Goal: Information Seeking & Learning: Learn about a topic

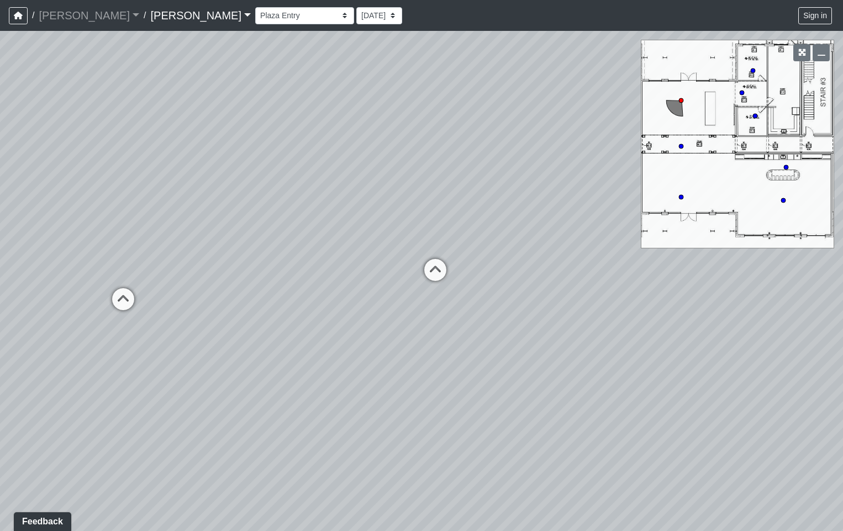
drag, startPoint x: 345, startPoint y: 436, endPoint x: 27, endPoint y: 329, distance: 335.4
click at [27, 329] on div "Loading... Offices Loading... Lobby Hallway Loading... Clubroom Loading... [GEO…" at bounding box center [421, 281] width 843 height 500
drag, startPoint x: 418, startPoint y: 343, endPoint x: 247, endPoint y: 388, distance: 176.4
click at [247, 390] on div "Loading... Offices Loading... Lobby Hallway Loading... Clubroom Loading... [GEO…" at bounding box center [421, 281] width 843 height 500
drag, startPoint x: 447, startPoint y: 384, endPoint x: 174, endPoint y: 383, distance: 273.3
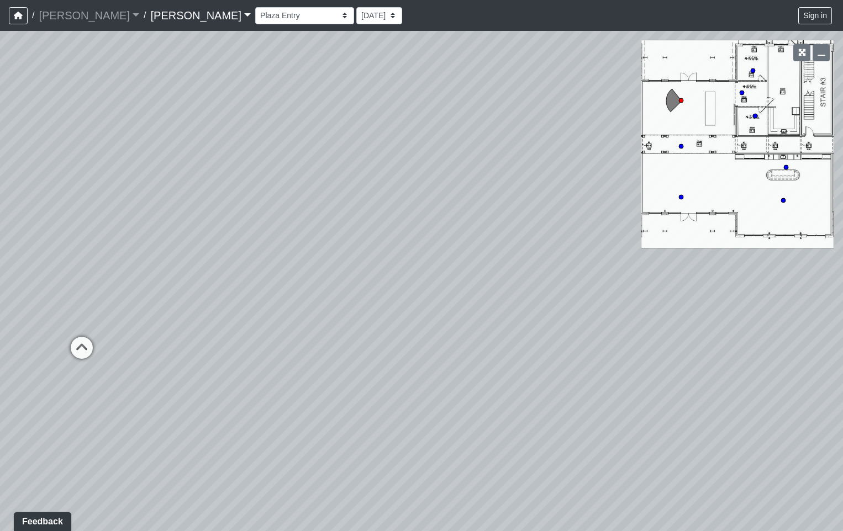
click at [174, 383] on div "Loading... Offices Loading... Lobby Hallway Loading... Clubroom Loading... [GEO…" at bounding box center [421, 281] width 843 height 500
drag, startPoint x: 486, startPoint y: 365, endPoint x: 193, endPoint y: 378, distance: 294.0
click at [193, 378] on div "Loading... Offices Loading... Lobby Hallway Loading... Clubroom Loading... [GEO…" at bounding box center [421, 281] width 843 height 500
drag, startPoint x: 478, startPoint y: 379, endPoint x: 126, endPoint y: 365, distance: 352.0
click at [126, 365] on div "Loading... Offices Loading... Lobby Hallway Loading... Clubroom Loading... [GEO…" at bounding box center [421, 281] width 843 height 500
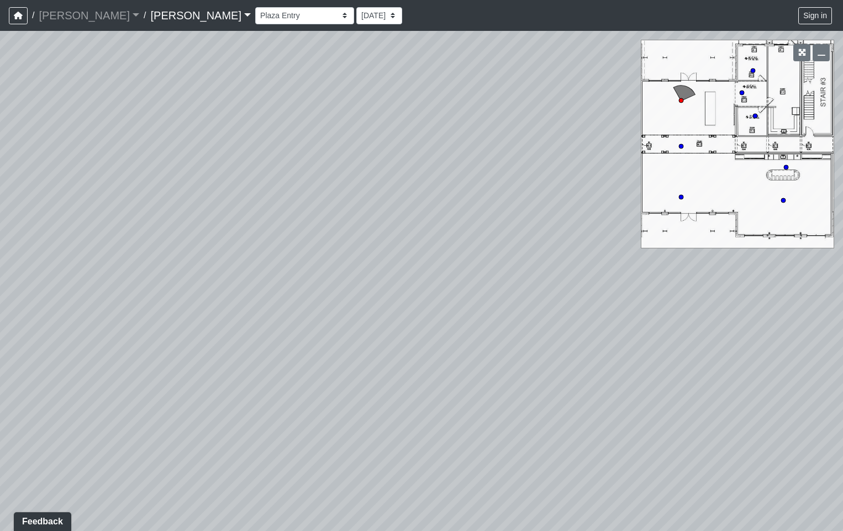
drag, startPoint x: 526, startPoint y: 377, endPoint x: 215, endPoint y: 370, distance: 310.9
click at [193, 373] on div "Loading... Offices Loading... Lobby Hallway Loading... Clubroom Loading... [GEO…" at bounding box center [421, 281] width 843 height 500
drag, startPoint x: 583, startPoint y: 372, endPoint x: 188, endPoint y: 378, distance: 395.4
click at [204, 378] on div "Loading... Offices Loading... Lobby Hallway Loading... Clubroom Loading... [GEO…" at bounding box center [421, 281] width 843 height 500
drag, startPoint x: 574, startPoint y: 374, endPoint x: 224, endPoint y: 362, distance: 350.2
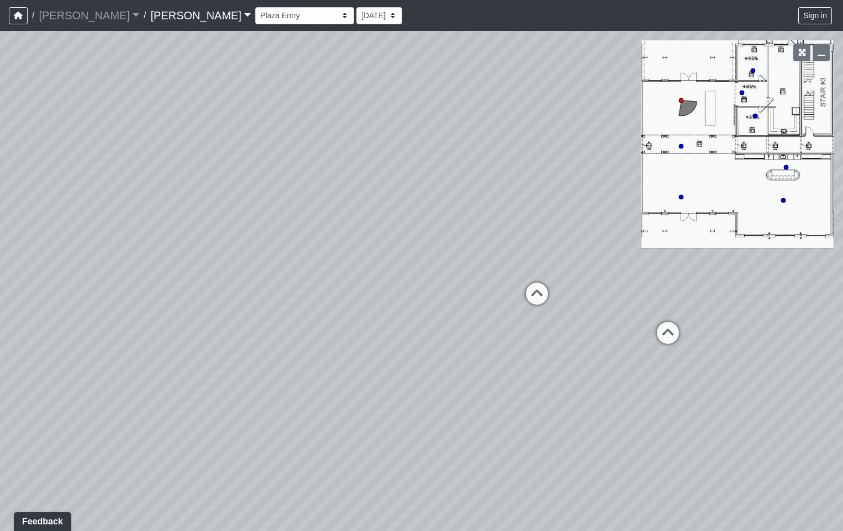
click at [223, 364] on div "Loading... Offices Loading... Lobby Hallway Loading... Clubroom Loading... [GEO…" at bounding box center [421, 281] width 843 height 500
click at [570, 320] on icon at bounding box center [570, 324] width 33 height 33
drag, startPoint x: 298, startPoint y: 335, endPoint x: 485, endPoint y: 547, distance: 282.9
click at [485, 531] on html "/ [PERSON_NAME] [PERSON_NAME] Loading... / [PERSON_NAME] [PERSON_NAME] Loading.…" at bounding box center [421, 265] width 843 height 531
drag, startPoint x: 409, startPoint y: 389, endPoint x: 407, endPoint y: 253, distance: 135.8
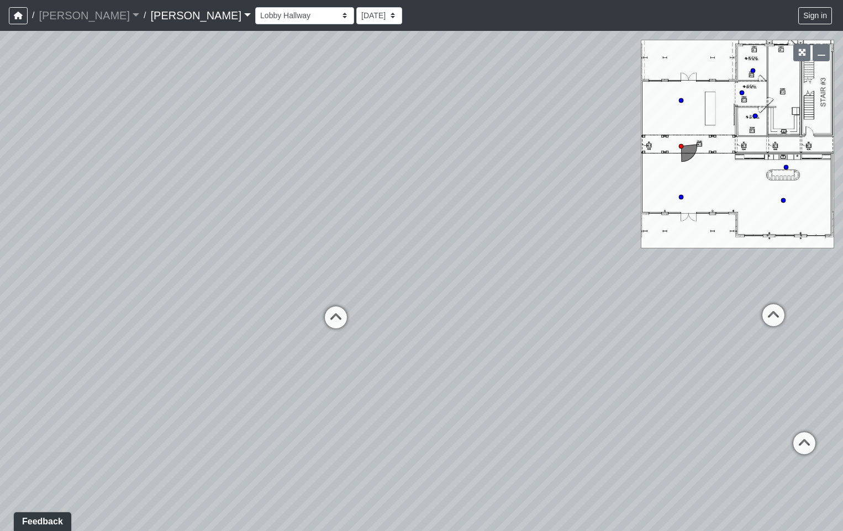
click at [407, 253] on div "Loading... Offices Loading... Lobby Hallway Loading... Clubroom Loading... Fitn…" at bounding box center [421, 281] width 843 height 500
drag, startPoint x: 390, startPoint y: 374, endPoint x: 454, endPoint y: 343, distance: 71.1
click at [452, 339] on div "Loading... Offices Loading... Lobby Hallway Loading... Clubroom Loading... Fitn…" at bounding box center [421, 281] width 843 height 500
drag, startPoint x: 347, startPoint y: 351, endPoint x: 653, endPoint y: 345, distance: 306.5
click at [655, 347] on div "Loading... Offices Loading... Lobby Hallway Loading... Clubroom Loading... Fitn…" at bounding box center [421, 281] width 843 height 500
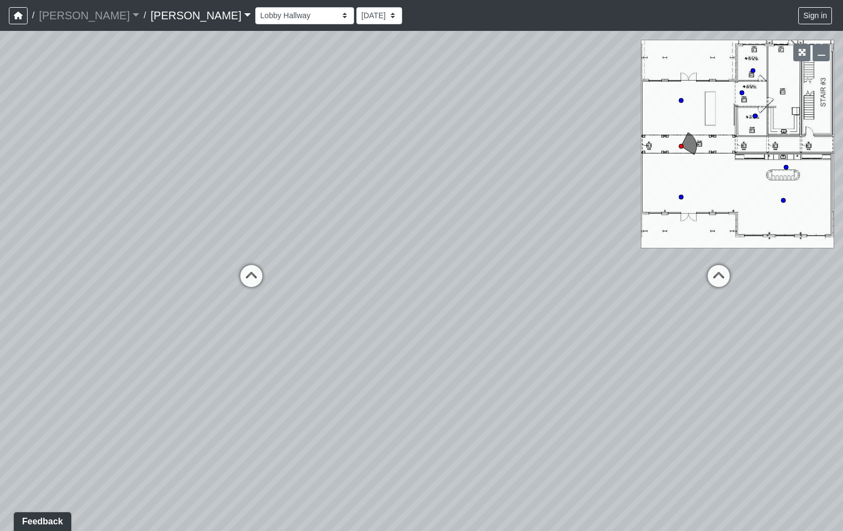
drag, startPoint x: 423, startPoint y: 367, endPoint x: 555, endPoint y: 350, distance: 133.0
click at [555, 350] on div "Loading... Offices Loading... Lobby Hallway Loading... Clubroom Loading... Fitn…" at bounding box center [421, 281] width 843 height 500
drag, startPoint x: 410, startPoint y: 373, endPoint x: 758, endPoint y: 359, distance: 347.5
click at [791, 356] on div "Loading... Offices Loading... Lobby Hallway Loading... Clubroom Loading... Fitn…" at bounding box center [421, 281] width 843 height 500
drag, startPoint x: 341, startPoint y: 369, endPoint x: 698, endPoint y: 359, distance: 357.9
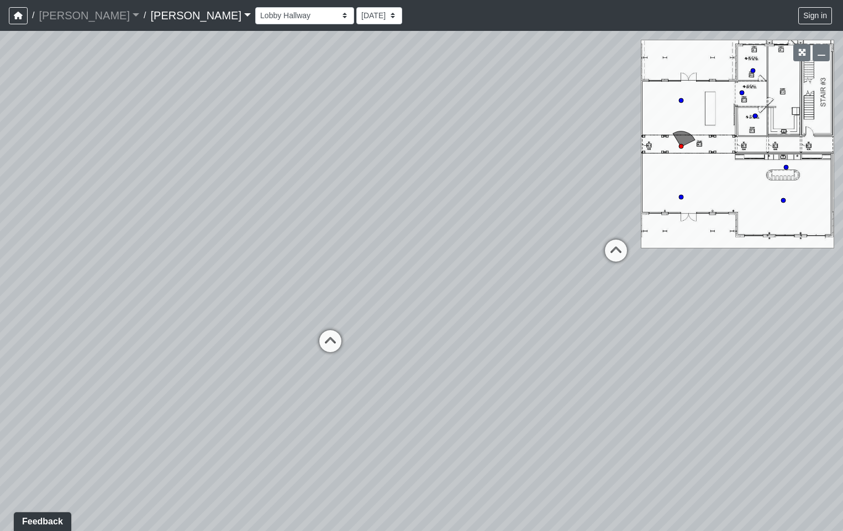
click at [656, 360] on div "Loading... Offices Loading... Lobby Hallway Loading... Clubroom Loading... Fitn…" at bounding box center [421, 281] width 843 height 500
click at [338, 296] on icon at bounding box center [333, 301] width 33 height 33
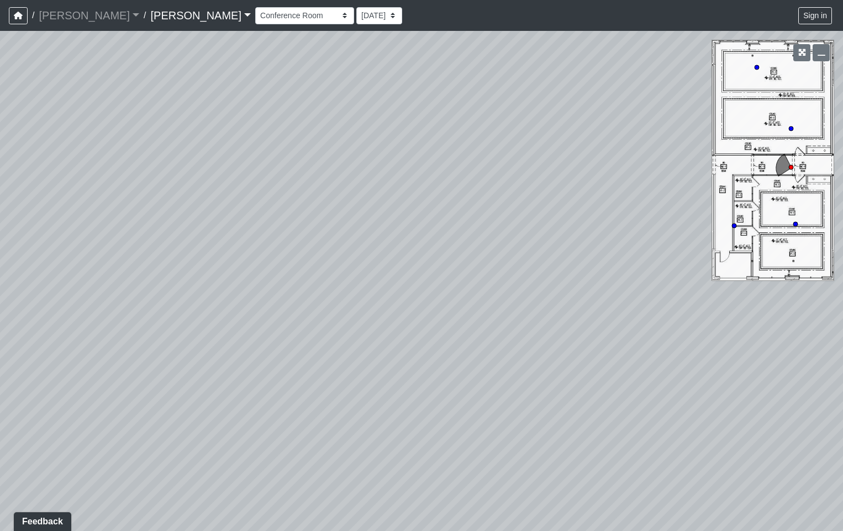
drag, startPoint x: 351, startPoint y: 325, endPoint x: 793, endPoint y: 329, distance: 441.7
click at [769, 329] on div "Loading... Offices Loading... Lobby Hallway Loading... Clubroom Loading... Fitn…" at bounding box center [421, 281] width 843 height 500
drag, startPoint x: 133, startPoint y: 335, endPoint x: 470, endPoint y: 301, distance: 338.5
click at [478, 296] on div "Loading... Offices Loading... Lobby Hallway Loading... Clubroom Loading... Fitn…" at bounding box center [421, 281] width 843 height 500
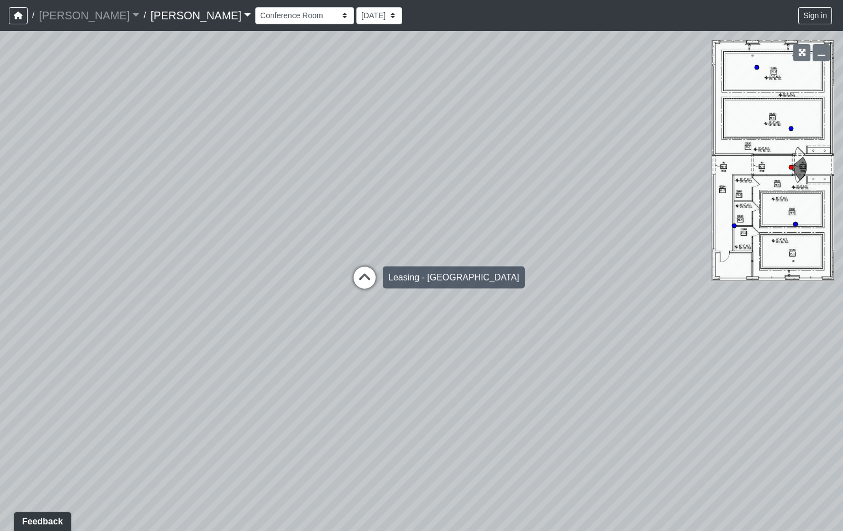
click at [359, 278] on icon at bounding box center [364, 283] width 33 height 33
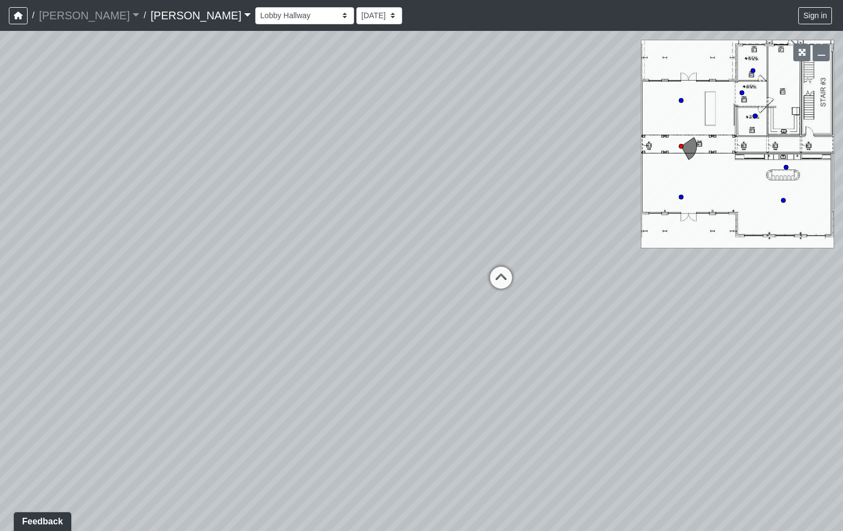
drag, startPoint x: 374, startPoint y: 313, endPoint x: 298, endPoint y: 436, distance: 145.6
click at [299, 438] on div "Loading... Offices Loading... Lobby Hallway Loading... Clubroom Loading... Fitn…" at bounding box center [421, 281] width 843 height 500
drag, startPoint x: 269, startPoint y: 408, endPoint x: 398, endPoint y: 394, distance: 129.4
click at [397, 394] on div "Loading... Offices Loading... Lobby Hallway Loading... Clubroom Loading... Fitn…" at bounding box center [421, 281] width 843 height 500
drag, startPoint x: 374, startPoint y: 396, endPoint x: 403, endPoint y: 397, distance: 29.3
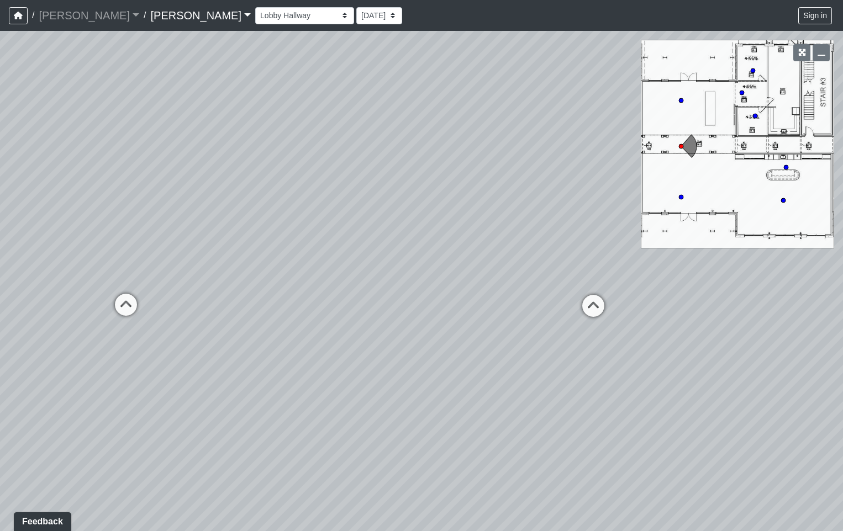
click at [403, 397] on div "Loading... Offices Loading... Lobby Hallway Loading... Clubroom Loading... Fitn…" at bounding box center [421, 281] width 843 height 500
drag, startPoint x: 321, startPoint y: 426, endPoint x: 523, endPoint y: 426, distance: 202.6
click at [523, 426] on div "Loading... Offices Loading... Lobby Hallway Loading... Clubroom Loading... Fitn…" at bounding box center [421, 281] width 843 height 500
click at [311, 304] on icon at bounding box center [320, 310] width 33 height 33
drag, startPoint x: 496, startPoint y: 402, endPoint x: 103, endPoint y: 335, distance: 398.8
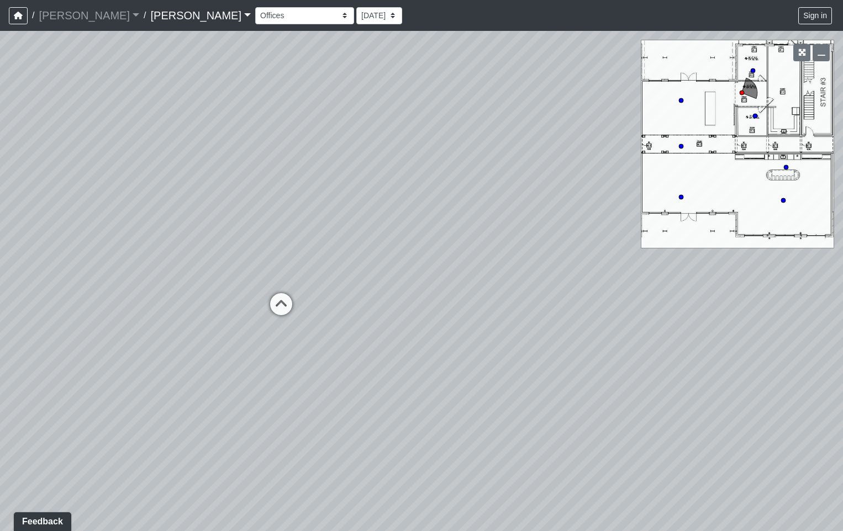
click at [103, 335] on div "Loading... Offices Loading... Lobby Hallway Loading... Clubroom Loading... Fitn…" at bounding box center [421, 281] width 843 height 500
drag, startPoint x: 166, startPoint y: 328, endPoint x: 31, endPoint y: 316, distance: 135.2
click at [83, 322] on div "Loading... Offices Loading... Lobby Hallway Loading... Clubroom Loading... Fitn…" at bounding box center [421, 281] width 843 height 500
click at [345, 171] on icon at bounding box center [349, 179] width 33 height 33
drag, startPoint x: 256, startPoint y: 272, endPoint x: 497, endPoint y: 260, distance: 242.1
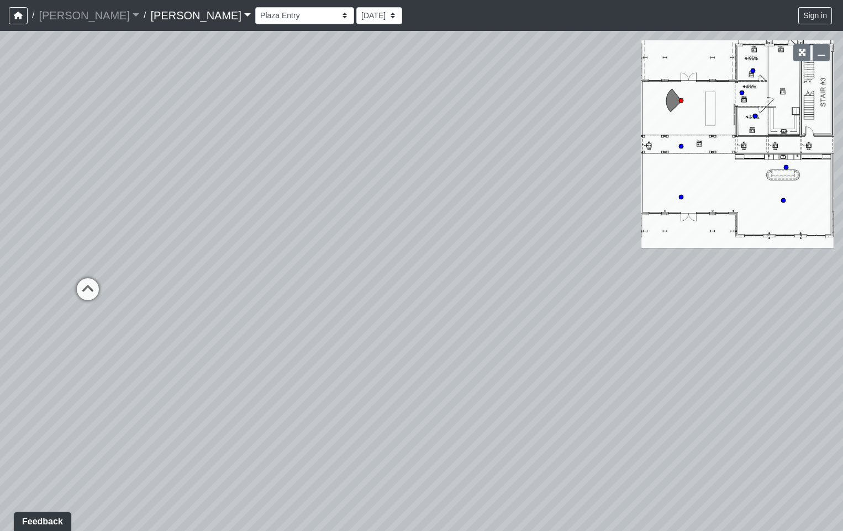
click at [478, 261] on div "Loading... Offices Loading... Lobby Hallway Loading... Clubroom Loading... Fitn…" at bounding box center [421, 281] width 843 height 500
drag, startPoint x: 438, startPoint y: 284, endPoint x: 444, endPoint y: 333, distance: 49.4
click at [444, 333] on div "Loading... Offices Loading... Lobby Hallway Loading... Clubroom Loading... Fitn…" at bounding box center [421, 281] width 843 height 500
drag, startPoint x: 448, startPoint y: 293, endPoint x: 441, endPoint y: 383, distance: 90.2
click at [441, 383] on div "Loading... Offices Loading... Lobby Hallway Loading... Clubroom Loading... Fitn…" at bounding box center [421, 281] width 843 height 500
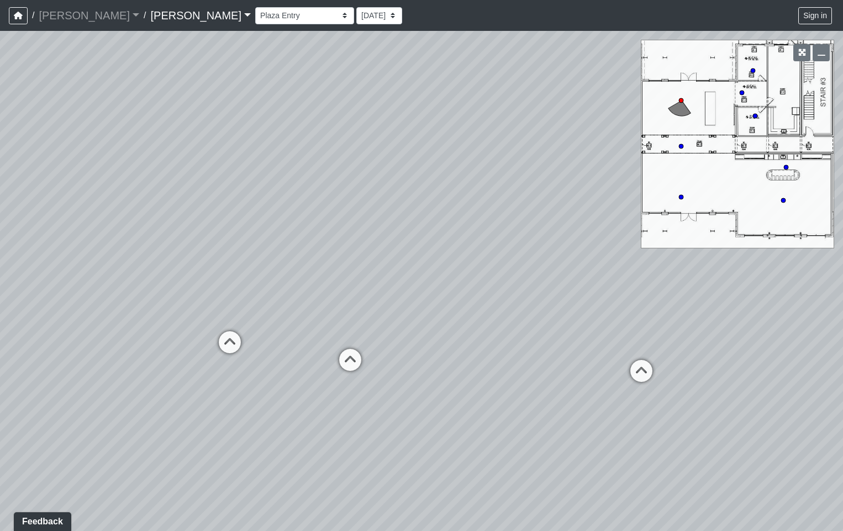
drag, startPoint x: 382, startPoint y: 342, endPoint x: 451, endPoint y: 349, distance: 69.3
click at [451, 349] on div "Loading... Offices Loading... Lobby Hallway Loading... Clubroom Loading... Fitn…" at bounding box center [421, 281] width 843 height 500
click at [379, 362] on icon at bounding box center [378, 367] width 33 height 33
drag, startPoint x: 286, startPoint y: 335, endPoint x: 463, endPoint y: 363, distance: 179.0
click at [463, 363] on div "Loading... Offices Loading... Lobby Hallway Loading... Clubroom Loading... Fitn…" at bounding box center [421, 281] width 843 height 500
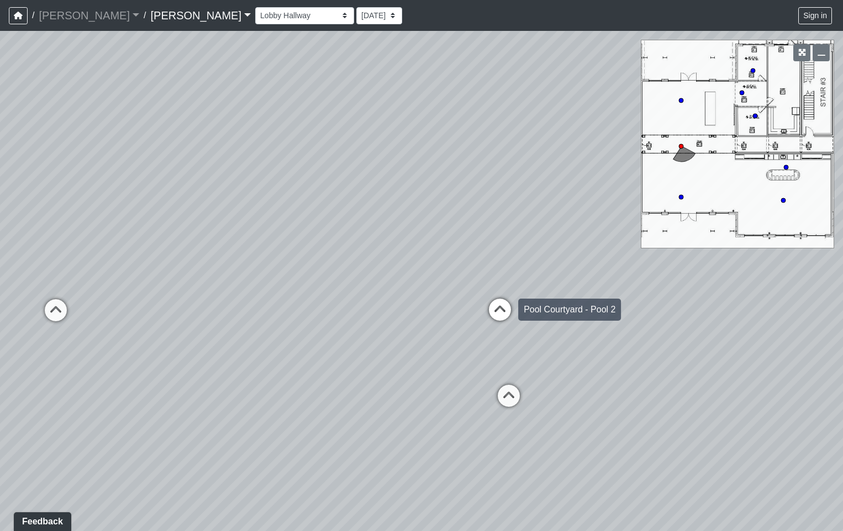
click at [513, 316] on icon at bounding box center [499, 315] width 33 height 33
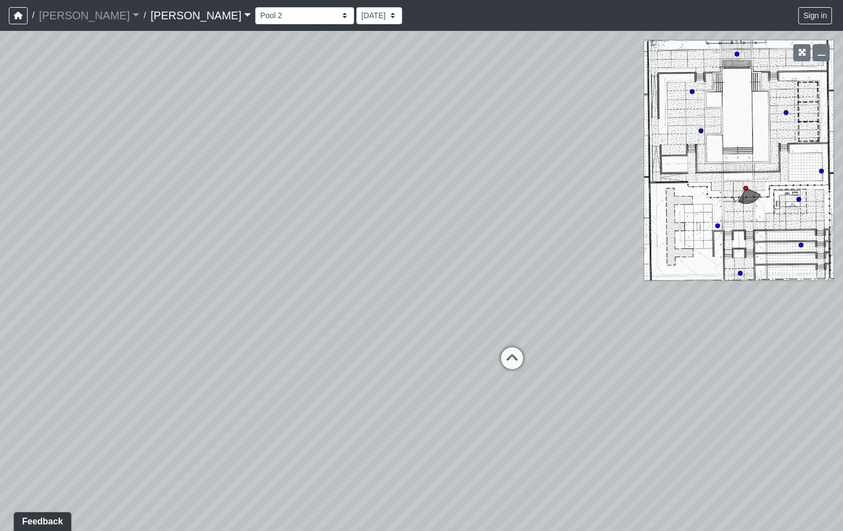
drag, startPoint x: 454, startPoint y: 342, endPoint x: 406, endPoint y: 354, distance: 49.7
click at [406, 354] on div "Loading... Offices Loading... Lobby Hallway Loading... Clubroom Loading... Fitn…" at bounding box center [421, 281] width 843 height 500
drag, startPoint x: 391, startPoint y: 389, endPoint x: 395, endPoint y: 308, distance: 81.3
click at [395, 310] on div "Loading... Offices Loading... Lobby Hallway Loading... Clubroom Loading... Fitn…" at bounding box center [421, 281] width 843 height 500
drag, startPoint x: 391, startPoint y: 333, endPoint x: 268, endPoint y: 314, distance: 124.6
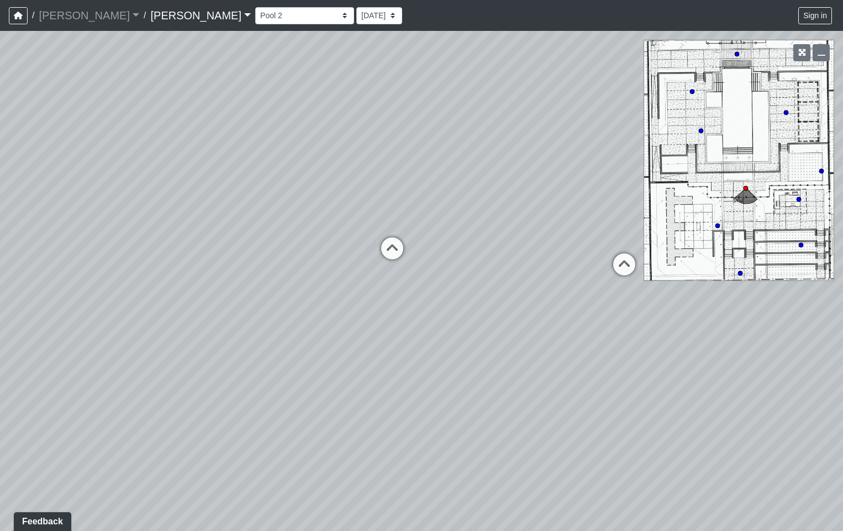
click at [268, 314] on div "Loading... Offices Loading... Lobby Hallway Loading... Clubroom Loading... Fitn…" at bounding box center [421, 281] width 843 height 500
drag, startPoint x: 414, startPoint y: 311, endPoint x: 296, endPoint y: 316, distance: 117.7
click at [296, 316] on div "Loading... Offices Loading... Lobby Hallway Loading... Clubroom Loading... Fitn…" at bounding box center [421, 281] width 843 height 500
drag, startPoint x: 437, startPoint y: 327, endPoint x: 206, endPoint y: 321, distance: 231.4
click at [214, 321] on div "Loading... Offices Loading... Lobby Hallway Loading... Clubroom Loading... Fitn…" at bounding box center [421, 281] width 843 height 500
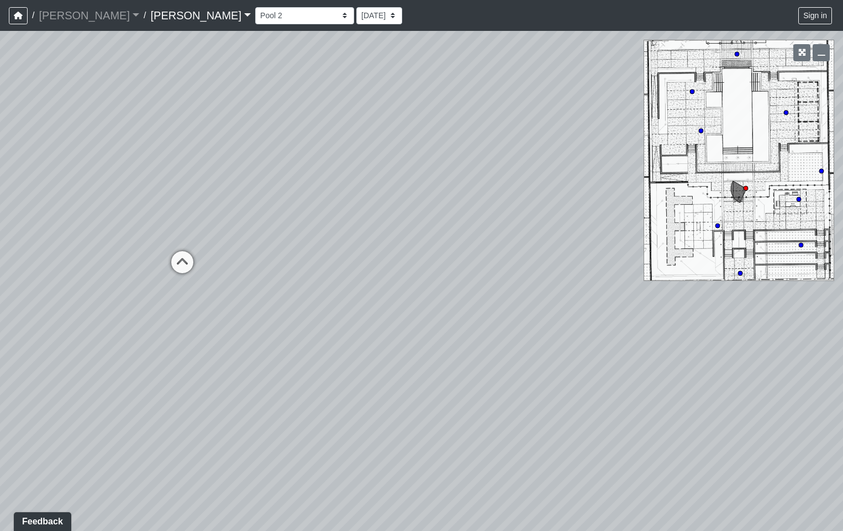
drag, startPoint x: 496, startPoint y: 319, endPoint x: 268, endPoint y: 310, distance: 228.7
click at [305, 314] on div "Loading... Offices Loading... Lobby Hallway Loading... Clubroom Loading... Fitn…" at bounding box center [421, 281] width 843 height 500
drag
click at [283, 305] on div "Loading... Offices Loading... Lobby Hallway Loading... Clubroom Loading... Fitn…" at bounding box center [421, 281] width 843 height 500
drag, startPoint x: 284, startPoint y: 242, endPoint x: 433, endPoint y: 252, distance: 149.4
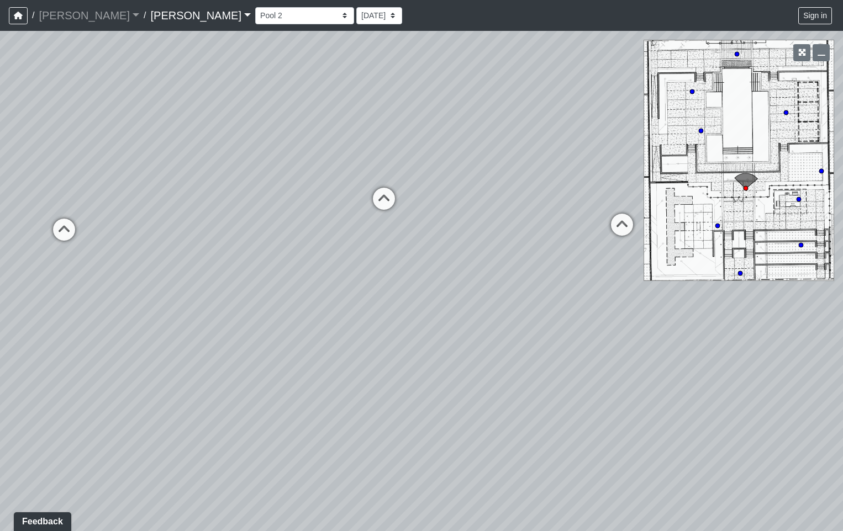
click at [433, 252] on div "Loading... Offices Loading... Lobby Hallway Loading... Clubroom Loading... Fitn…" at bounding box center [421, 281] width 843 height 500
click at [386, 195] on icon at bounding box center [393, 205] width 33 height 33
click at [527, 230] on icon at bounding box center [516, 240] width 33 height 33
click at [391, 252] on icon at bounding box center [392, 260] width 33 height 33
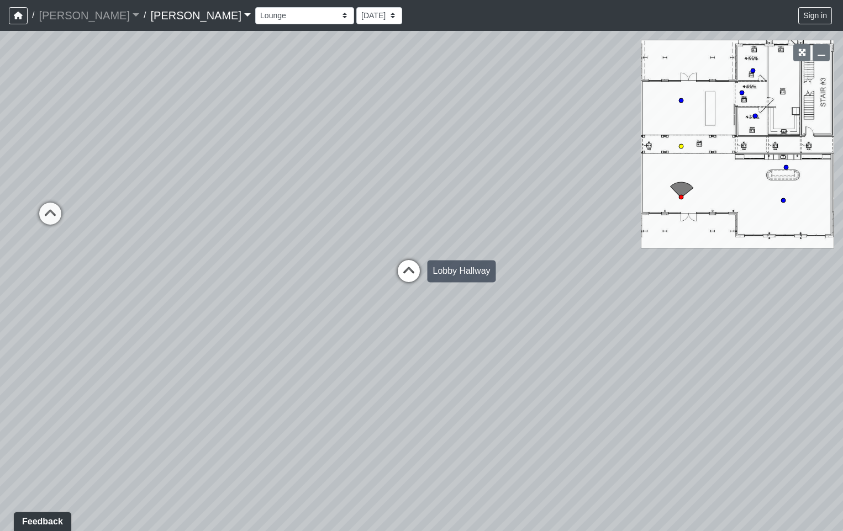
click at [412, 267] on icon at bounding box center [408, 276] width 33 height 33
drag, startPoint x: 548, startPoint y: 316, endPoint x: 235, endPoint y: 295, distance: 313.2
click at [235, 295] on div "Loading... Offices Loading... Lobby Hallway Loading... Clubroom Loading... Fitn…" at bounding box center [421, 281] width 843 height 500
click at [513, 147] on div "Loading... Offices Loading... Lobby Hallway Loading... Clubroom Loading... Fitn…" at bounding box center [421, 281] width 843 height 500
drag, startPoint x: 517, startPoint y: 144, endPoint x: 467, endPoint y: 289, distance: 153.1
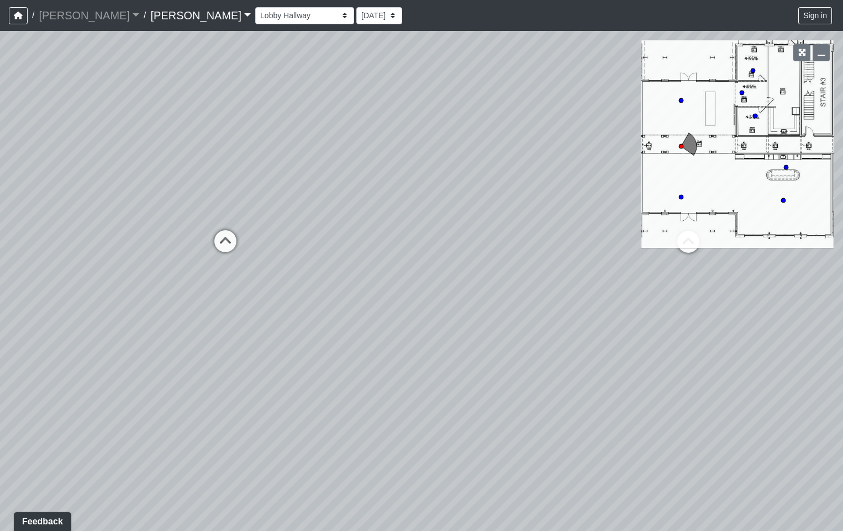
click at [467, 289] on div "Loading... Offices Loading... Lobby Hallway Loading... Clubroom Loading... Fitn…" at bounding box center [421, 281] width 843 height 500
click at [787, 166] on circle at bounding box center [785, 167] width 4 height 4
drag, startPoint x: 432, startPoint y: 321, endPoint x: 655, endPoint y: 252, distance: 233.5
click at [655, 252] on div "Loading... Offices Loading... Lobby Hallway Loading... Clubroom Loading... Fitn…" at bounding box center [421, 281] width 843 height 500
drag, startPoint x: 514, startPoint y: 269, endPoint x: 442, endPoint y: 341, distance: 101.5
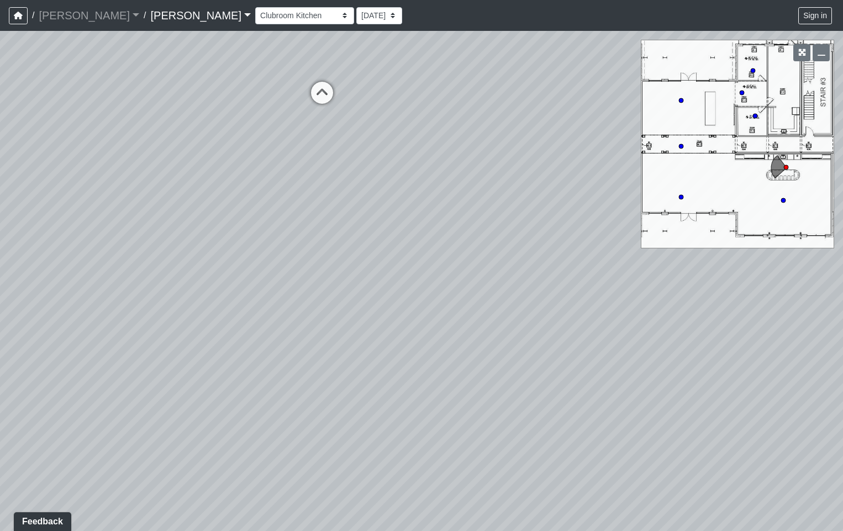
click at [500, 415] on div "Loading... Offices Loading... Lobby Hallway Loading... Clubroom Loading... Fitn…" at bounding box center [421, 281] width 843 height 500
drag, startPoint x: 386, startPoint y: 245, endPoint x: 432, endPoint y: 340, distance: 104.9
click at [441, 356] on div "Loading... Offices Loading... Lobby Hallway Loading... Clubroom Loading... Fitn…" at bounding box center [421, 281] width 843 height 500
drag, startPoint x: 337, startPoint y: 284, endPoint x: 516, endPoint y: 268, distance: 179.7
click at [516, 268] on div "Loading... Offices Loading... Lobby Hallway Loading... Clubroom Loading... Fitn…" at bounding box center [421, 281] width 843 height 500
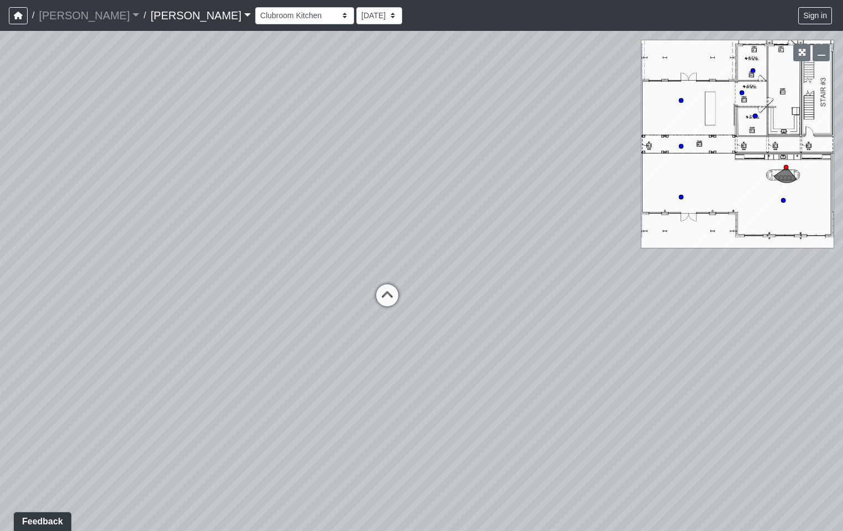
drag, startPoint x: 442, startPoint y: 295, endPoint x: 571, endPoint y: 327, distance: 133.1
click at [567, 325] on div "Loading... Offices Loading... Lobby Hallway Loading... Clubroom Loading... Fitn…" at bounding box center [421, 281] width 843 height 500
click at [783, 199] on circle at bounding box center [783, 200] width 4 height 4
drag, startPoint x: 509, startPoint y: 274, endPoint x: 314, endPoint y: 255, distance: 195.8
click at [314, 256] on div "Loading... Offices Loading... Lobby Hallway Loading... Clubroom Loading... Fitn…" at bounding box center [421, 281] width 843 height 500
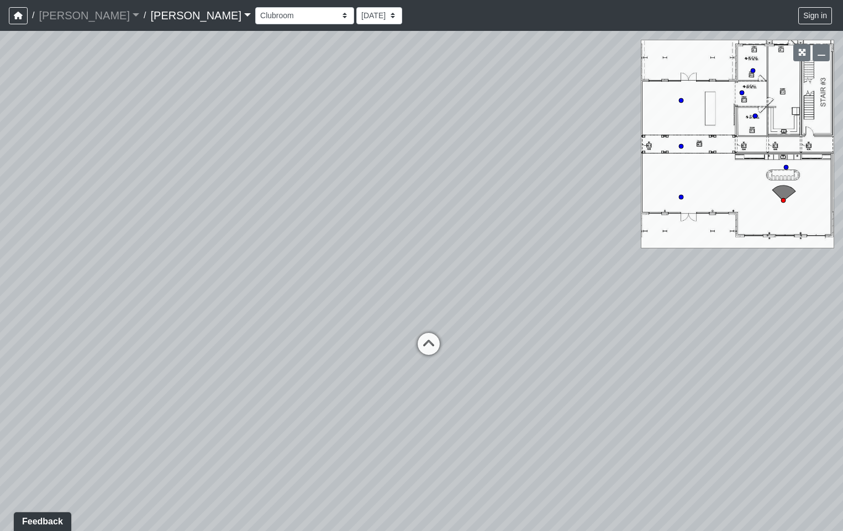
drag, startPoint x: 318, startPoint y: 252, endPoint x: 620, endPoint y: 252, distance: 302.0
click at [607, 251] on div "Loading... Offices Loading... Lobby Hallway Loading... Clubroom Loading... Fitn…" at bounding box center [421, 281] width 843 height 500
drag, startPoint x: 544, startPoint y: 245, endPoint x: 591, endPoint y: 245, distance: 46.9
click at [591, 245] on div "Loading... Offices Loading... Lobby Hallway Loading... Clubroom Loading... Fitn…" at bounding box center [421, 281] width 843 height 500
click at [679, 197] on circle at bounding box center [681, 197] width 4 height 4
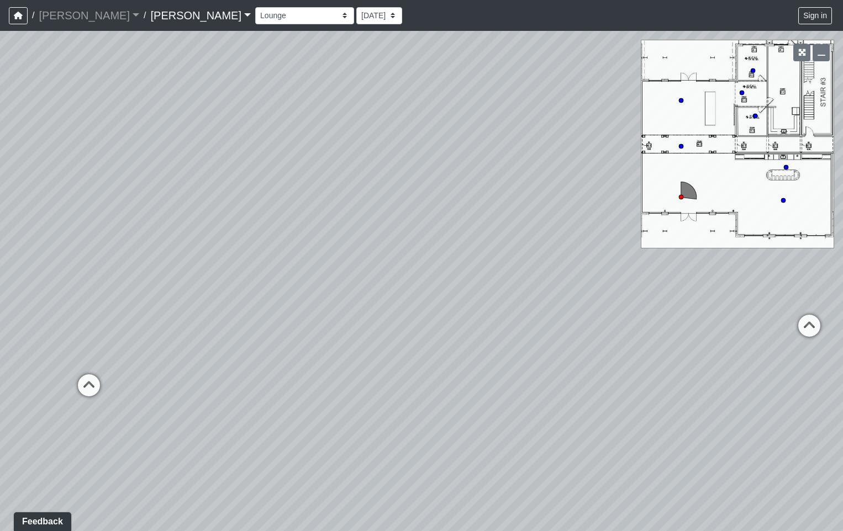
drag, startPoint x: 336, startPoint y: 296, endPoint x: 466, endPoint y: 274, distance: 131.5
click at [443, 280] on div "Loading... Offices Loading... Lobby Hallway Loading... Clubroom Loading... Fitn…" at bounding box center [421, 281] width 843 height 500
click at [804, 55] on icon "button" at bounding box center [802, 53] width 8 height 8
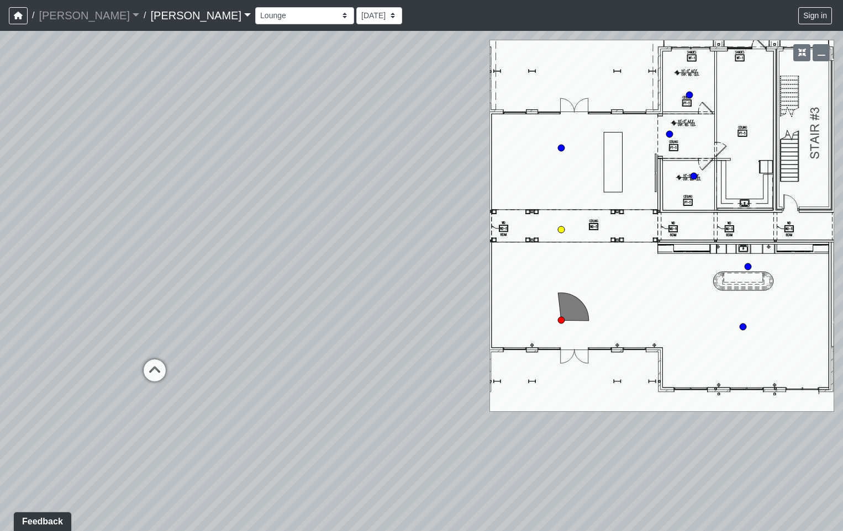
click at [560, 228] on circle at bounding box center [561, 229] width 7 height 7
click at [562, 149] on circle at bounding box center [561, 148] width 7 height 7
click at [689, 94] on circle at bounding box center [689, 95] width 7 height 7
click at [191, 260] on div "Loading... Offices Loading... Lobby Hallway Loading... Clubroom Loading... Fitn…" at bounding box center [421, 281] width 843 height 500
click at [226, 264] on div "Loading... Offices Loading... Lobby Hallway Loading... Clubroom Loading... Fitn…" at bounding box center [421, 281] width 843 height 500
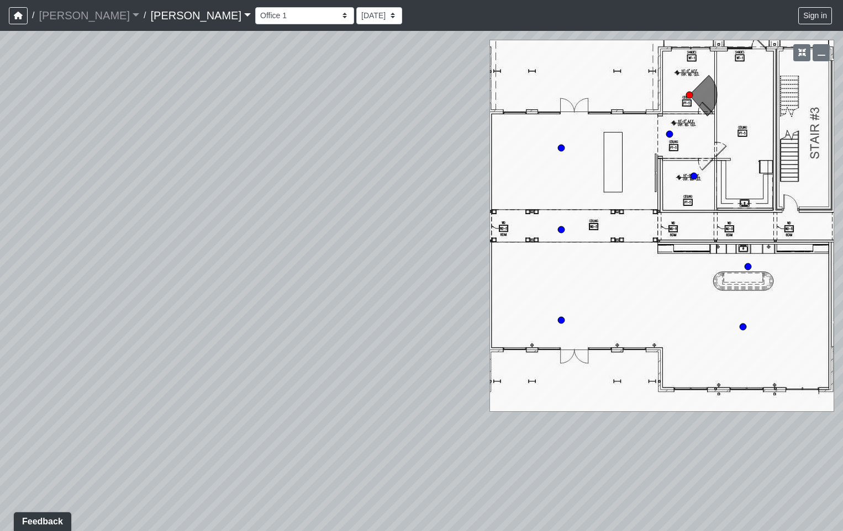
click at [107, 280] on div "Loading... Offices Loading... Lobby Hallway Loading... Clubroom Loading... Fitn…" at bounding box center [421, 281] width 843 height 500
click at [225, 270] on div "Loading... Offices Loading... Lobby Hallway Loading... Clubroom Loading... Fitn…" at bounding box center [421, 281] width 843 height 500
click at [238, 268] on div "Loading... Offices Loading... Lobby Hallway Loading... Clubroom Loading... Fitn…" at bounding box center [421, 281] width 843 height 500
click at [196, 264] on div "Loading... Offices Loading... Lobby Hallway Loading... Clubroom Loading... Fitn…" at bounding box center [421, 281] width 843 height 500
click at [668, 130] on icon at bounding box center [669, 134] width 8 height 8
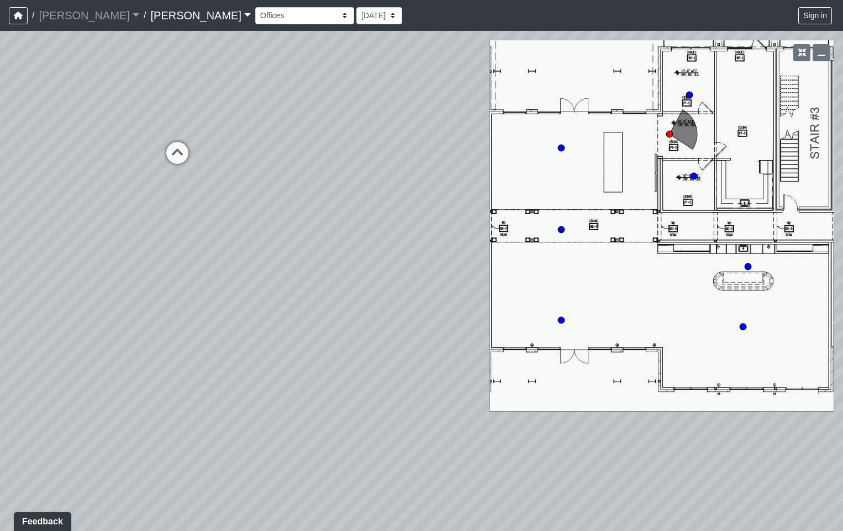
click at [401, 166] on div "Loading... Offices Loading... Lobby Hallway Loading... Clubroom Loading... Fitn…" at bounding box center [421, 281] width 843 height 500
click at [255, 19] on select "Conference Room Conference Room 2 Counter Entrance Pod Pod 2 Pod Entry Carriage…" at bounding box center [304, 15] width 99 height 17
click at [255, 7] on select "Conference Room Conference Room 2 Counter Entrance Pod Pod 2 Pod Entry Carriage…" at bounding box center [304, 15] width 99 height 17
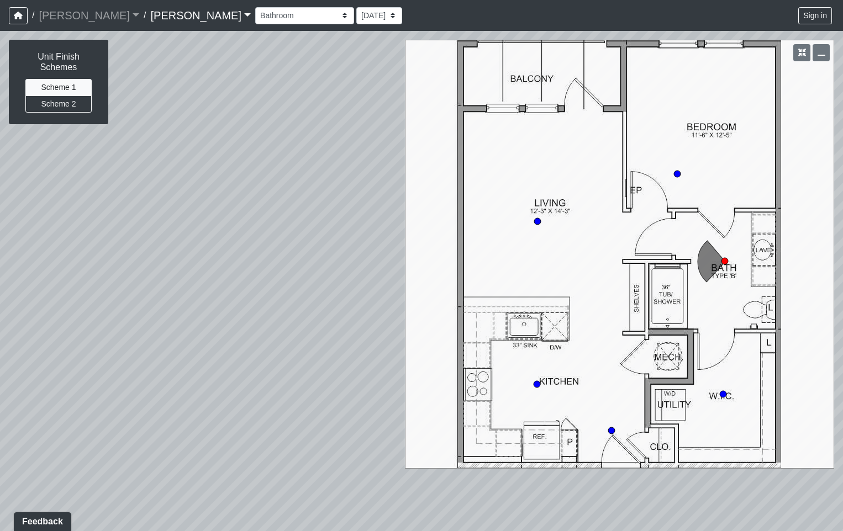
click at [303, 139] on div "Loading... Offices Loading... Lobby Hallway Loading... Clubroom Loading... Fitn…" at bounding box center [421, 281] width 843 height 500
click at [325, 209] on div "Loading... Offices Loading... Lobby Hallway Loading... Clubroom Loading... Fitn…" at bounding box center [421, 281] width 843 height 500
click at [304, 366] on div "Loading... Offices Loading... Lobby Hallway Loading... Clubroom Loading... Fitn…" at bounding box center [421, 281] width 843 height 500
click at [225, 223] on div "Loading... Offices Loading... Lobby Hallway Loading... Clubroom Loading... Fitn…" at bounding box center [421, 281] width 843 height 500
click at [187, 288] on icon at bounding box center [184, 287] width 33 height 33
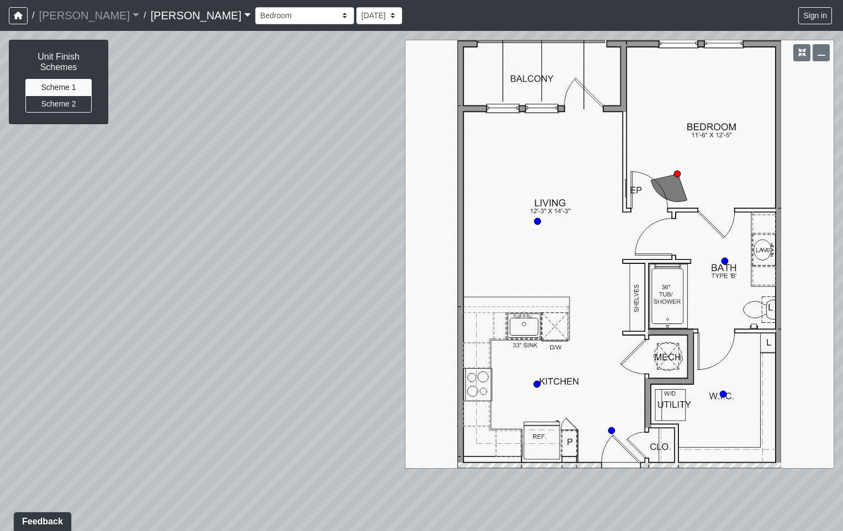
click at [537, 226] on div "Loading... Offices Loading... Lobby Hallway Loading... Clubroom Loading... Fitn…" at bounding box center [421, 281] width 843 height 500
click at [538, 221] on circle at bounding box center [537, 221] width 7 height 7
click at [206, 258] on div "Loading... Offices Loading... Lobby Hallway Loading... Clubroom Loading... Fitn…" at bounding box center [421, 281] width 843 height 500
click at [106, 239] on div "Loading... Offices Loading... Lobby Hallway Loading... Clubroom Loading... Fitn…" at bounding box center [421, 281] width 843 height 500
click at [111, 229] on div "Loading... Offices Loading... Lobby Hallway Loading... Clubroom Loading... Fitn…" at bounding box center [421, 281] width 843 height 500
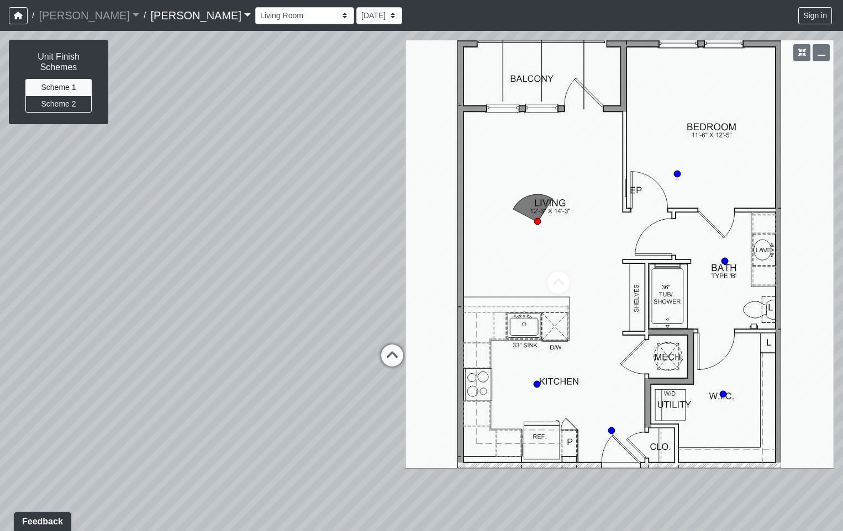
click at [114, 220] on div "Loading... Offices Loading... Lobby Hallway Loading... Clubroom Loading... Fitn…" at bounding box center [421, 281] width 843 height 500
click at [64, 104] on button "Scheme 2" at bounding box center [58, 104] width 66 height 17
click at [75, 101] on button "Scheme 2" at bounding box center [58, 104] width 66 height 17
click at [75, 107] on button "Scheme 2" at bounding box center [58, 104] width 66 height 17
click at [76, 81] on button "Scheme 1" at bounding box center [58, 87] width 66 height 17
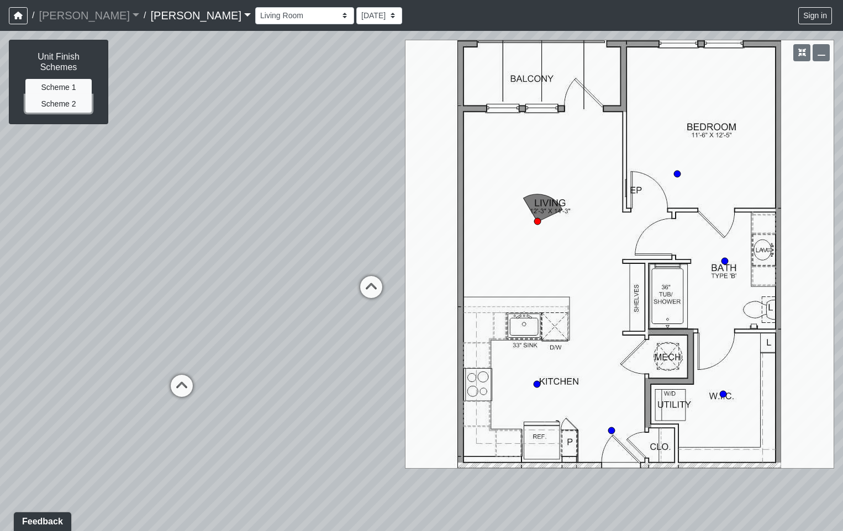
click at [73, 105] on button "Scheme 2" at bounding box center [58, 104] width 66 height 17
click at [77, 81] on button "Scheme 1" at bounding box center [58, 87] width 66 height 17
click at [75, 89] on button "Scheme 1" at bounding box center [58, 87] width 66 height 17
click at [75, 107] on button "Scheme 2" at bounding box center [58, 104] width 66 height 17
click at [81, 77] on div "Unit Finish Schemes Scheme 1 Scheme 2" at bounding box center [58, 81] width 98 height 83
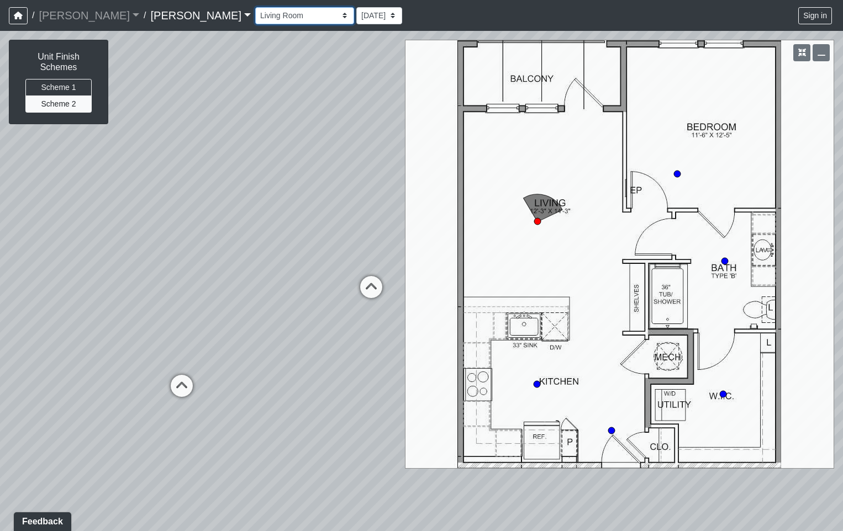
click at [255, 18] on select "Conference Room Conference Room 2 Counter Entrance Pod Pod 2 Pod Entry Carriage…" at bounding box center [304, 15] width 99 height 17
click at [255, 7] on select "Conference Room Conference Room 2 Counter Entrance Pod Pod 2 Pod Entry Carriage…" at bounding box center [304, 15] width 99 height 17
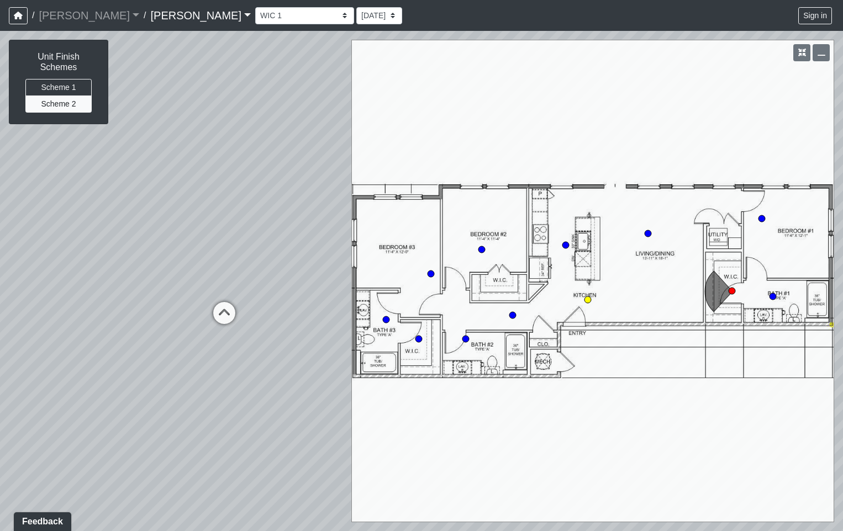
click at [585, 301] on circle at bounding box center [587, 299] width 7 height 7
select select "cVFS4vtoRqcsFwGZw2yidz"
drag, startPoint x: 220, startPoint y: 160, endPoint x: 227, endPoint y: 73, distance: 86.5
click at [224, 81] on div "Loading... Offices Loading... Lobby Hallway Loading... Clubroom Loading... Fitn…" at bounding box center [421, 281] width 843 height 500
drag, startPoint x: 216, startPoint y: 156, endPoint x: 75, endPoint y: 177, distance: 142.9
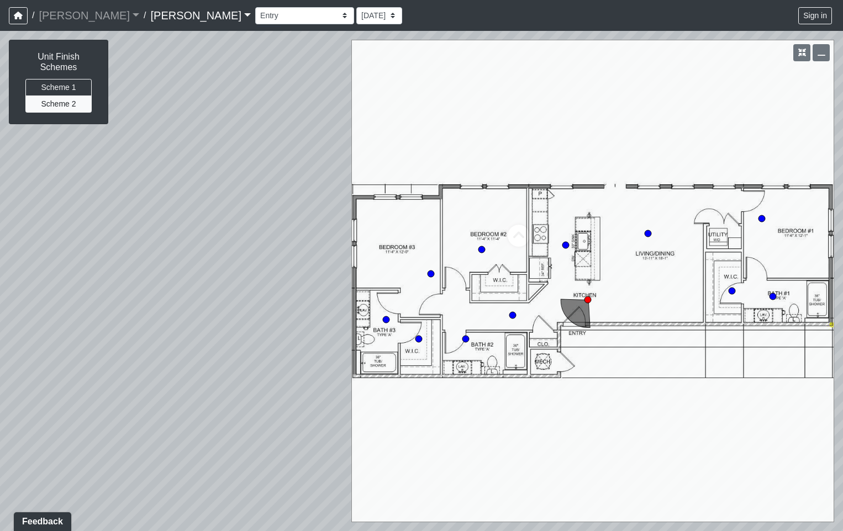
click at [80, 176] on div "Loading... Offices Loading... Lobby Hallway Loading... Clubroom Loading... Fitn…" at bounding box center [421, 281] width 843 height 500
drag, startPoint x: 273, startPoint y: 152, endPoint x: 225, endPoint y: 184, distance: 58.0
click at [225, 184] on div "Loading... Offices Loading... Lobby Hallway Loading... Clubroom Loading... Fitn…" at bounding box center [421, 281] width 843 height 500
click at [802, 52] on icon "button" at bounding box center [802, 53] width 8 height 8
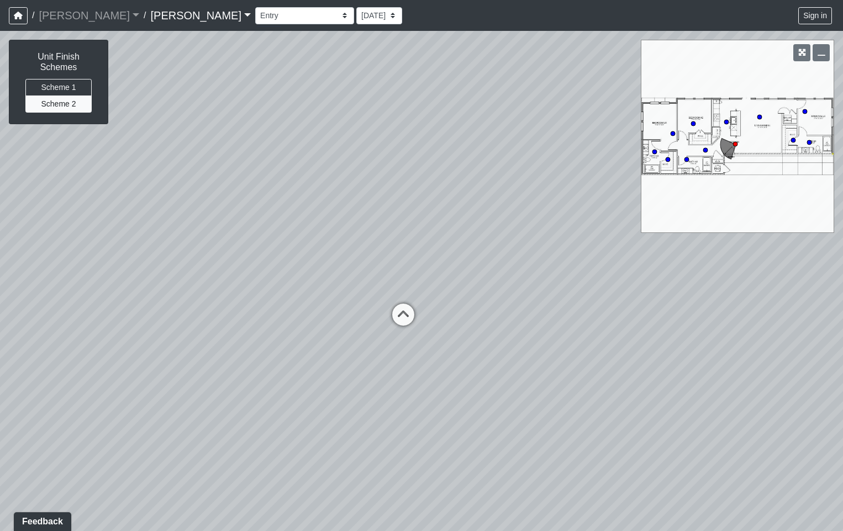
drag, startPoint x: 394, startPoint y: 218, endPoint x: 570, endPoint y: 178, distance: 181.2
click at [527, 179] on div "Loading... Offices Loading... Lobby Hallway Loading... Clubroom Loading... Fitn…" at bounding box center [421, 281] width 843 height 500
drag, startPoint x: 497, startPoint y: 268, endPoint x: 482, endPoint y: 296, distance: 31.9
click at [481, 293] on div "Loading... Offices Loading... Lobby Hallway Loading... Clubroom Loading... Fitn…" at bounding box center [421, 281] width 843 height 500
click at [511, 313] on div "Loading... Offices Loading... Lobby Hallway Loading... Clubroom Loading... Fitn…" at bounding box center [421, 281] width 843 height 500
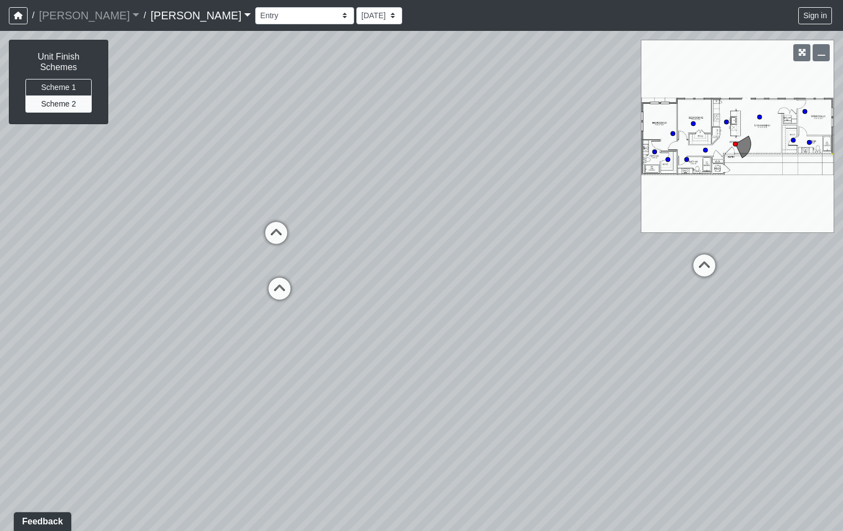
click at [506, 314] on div "Loading... Offices Loading... Lobby Hallway Loading... Clubroom Loading... Fitn…" at bounding box center [421, 281] width 843 height 500
click at [60, 92] on button "Scheme 1" at bounding box center [58, 87] width 66 height 17
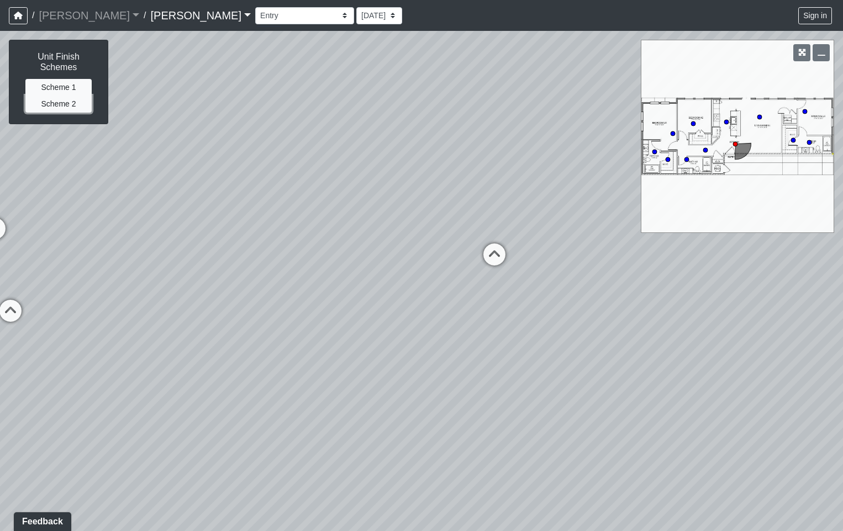
click at [56, 108] on button "Scheme 2" at bounding box center [58, 104] width 66 height 17
click at [61, 88] on button "Scheme 1" at bounding box center [58, 87] width 66 height 17
click at [63, 118] on div "Unit Finish Schemes Scheme 1 Scheme 2" at bounding box center [58, 81] width 98 height 83
click at [69, 108] on button "Scheme 2" at bounding box center [58, 104] width 66 height 17
